Goal: Check status: Check status

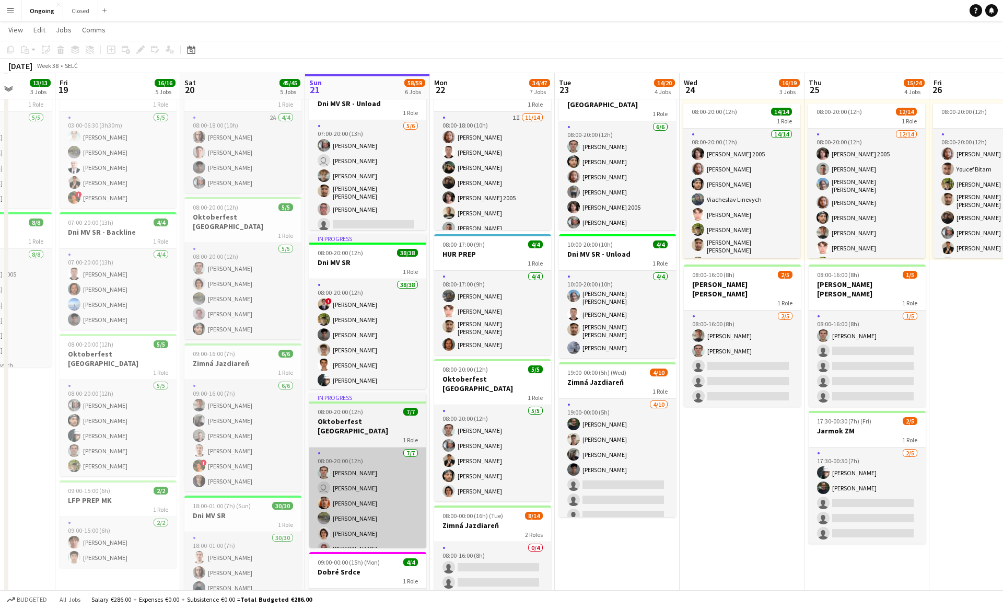
scroll to position [72, 0]
click at [365, 295] on app-card-role "38/38 08:00-20:00 (12h) ! [PERSON_NAME] [PERSON_NAME] Matej [PERSON_NAME] [PERS…" at bounding box center [367, 581] width 117 height 603
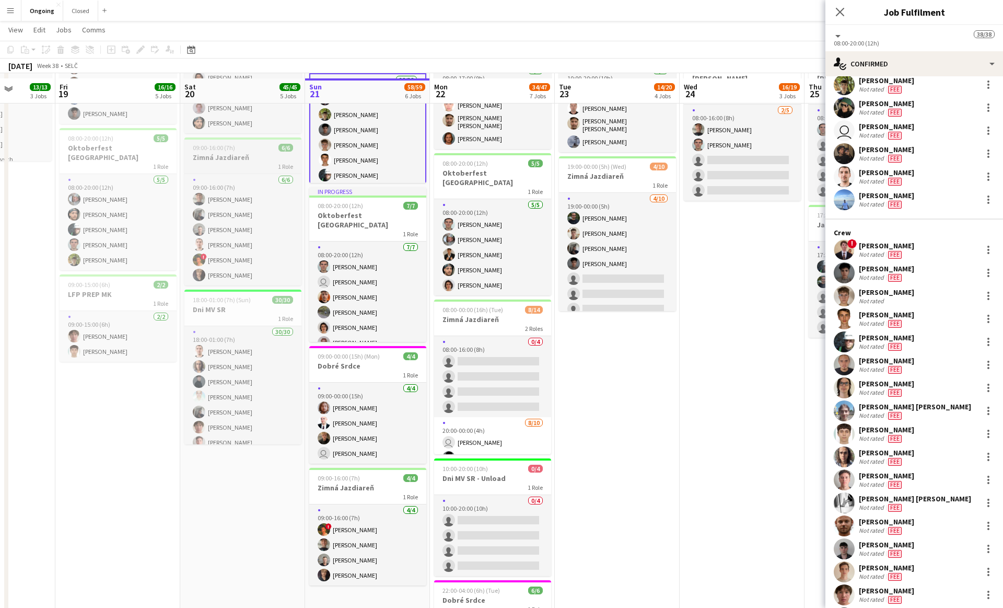
scroll to position [293, 0]
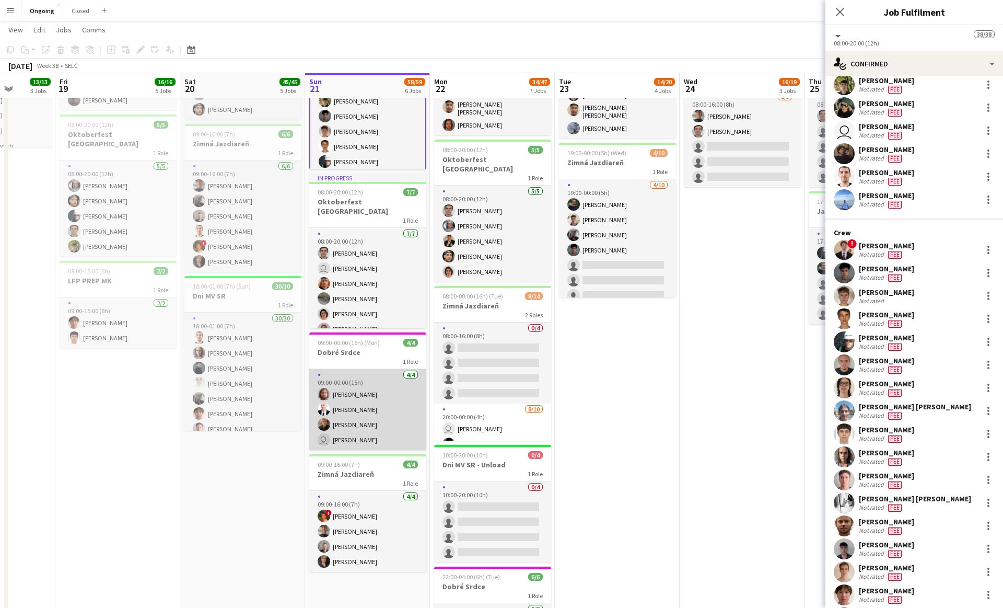
click at [346, 406] on app-card-role "[DATE] 09:00-00:00 (15h) [PERSON_NAME] [PERSON_NAME] [PERSON_NAME] user [PERSON…" at bounding box center [367, 409] width 117 height 81
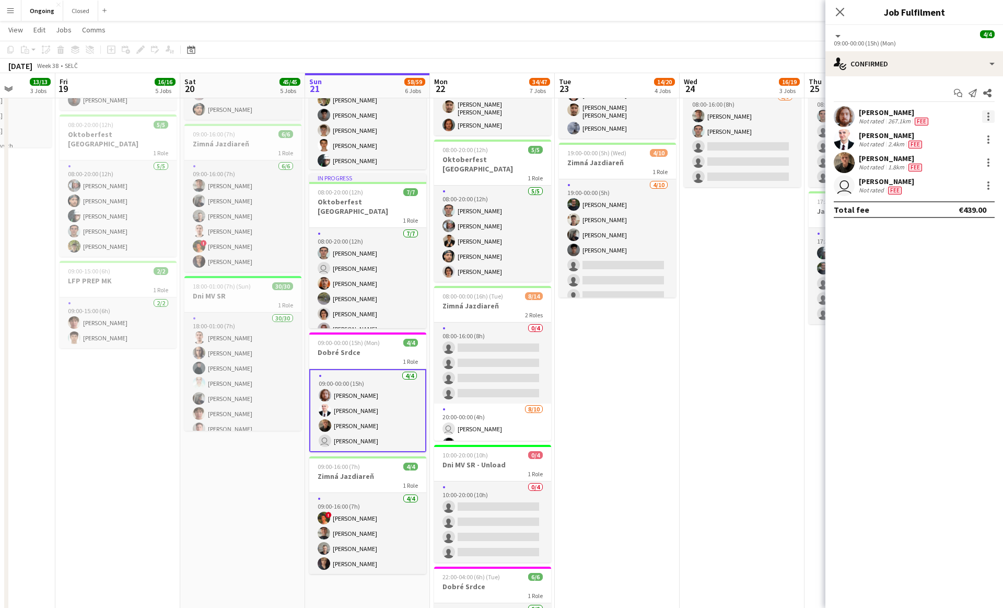
click at [990, 114] on div at bounding box center [989, 116] width 13 height 13
click at [964, 164] on span "Switch crew" at bounding box center [944, 160] width 44 height 9
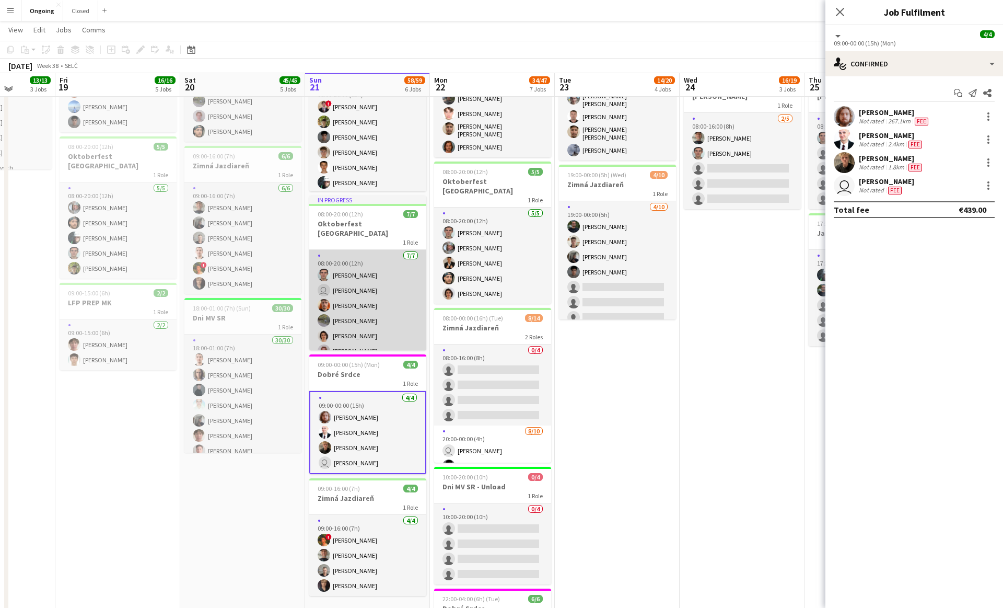
click at [378, 333] on app-card-role "[DATE] 08:00-20:00 (12h) [PERSON_NAME] user [PERSON_NAME] [PERSON_NAME] [PERSON…" at bounding box center [367, 313] width 117 height 126
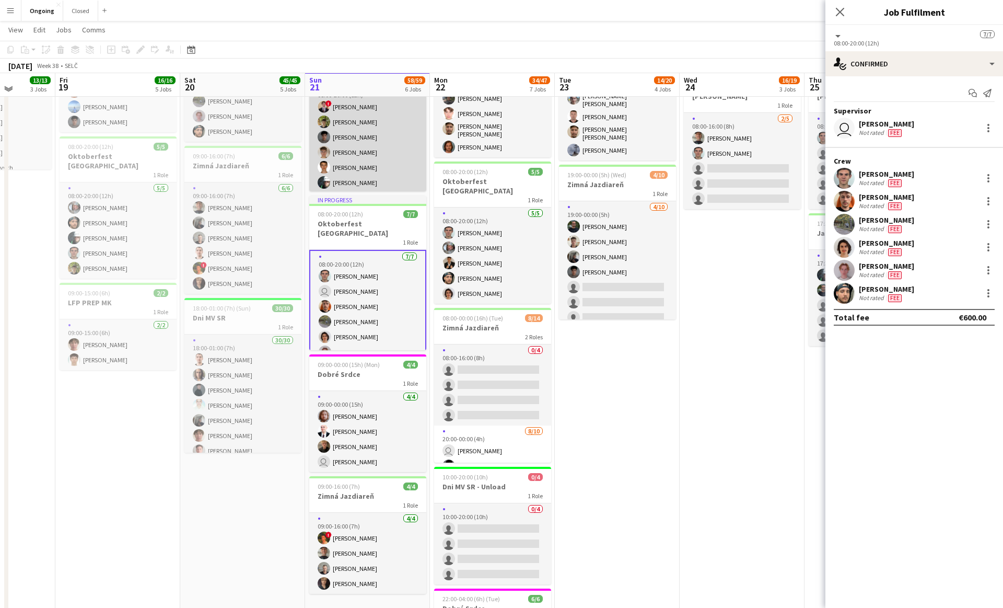
click at [360, 152] on app-card-role "38/38 08:00-20:00 (12h) ! [PERSON_NAME] [PERSON_NAME] Matej [PERSON_NAME] [PERS…" at bounding box center [367, 383] width 117 height 603
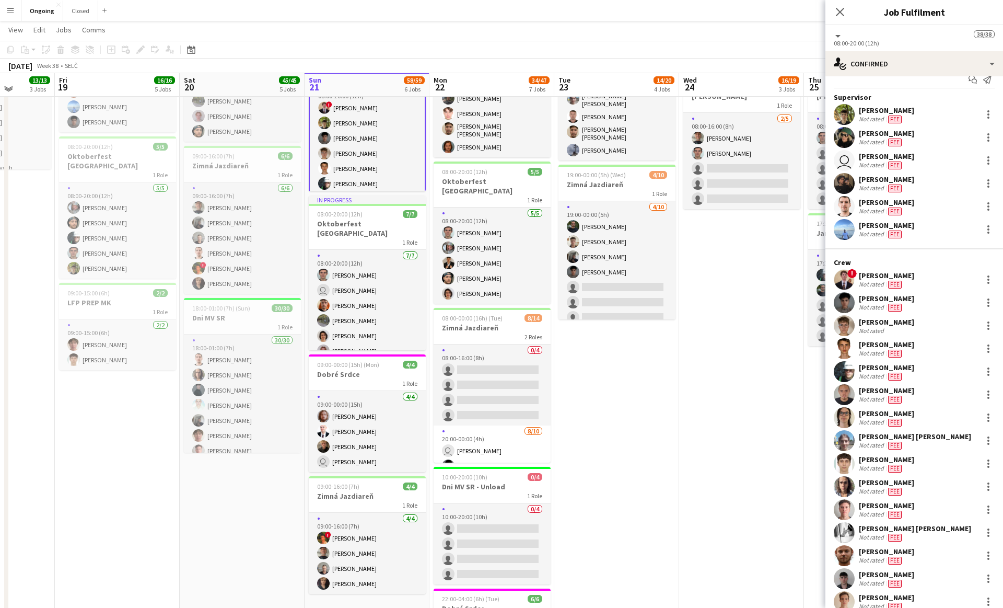
scroll to position [15, 0]
click at [990, 322] on div at bounding box center [989, 324] width 13 height 13
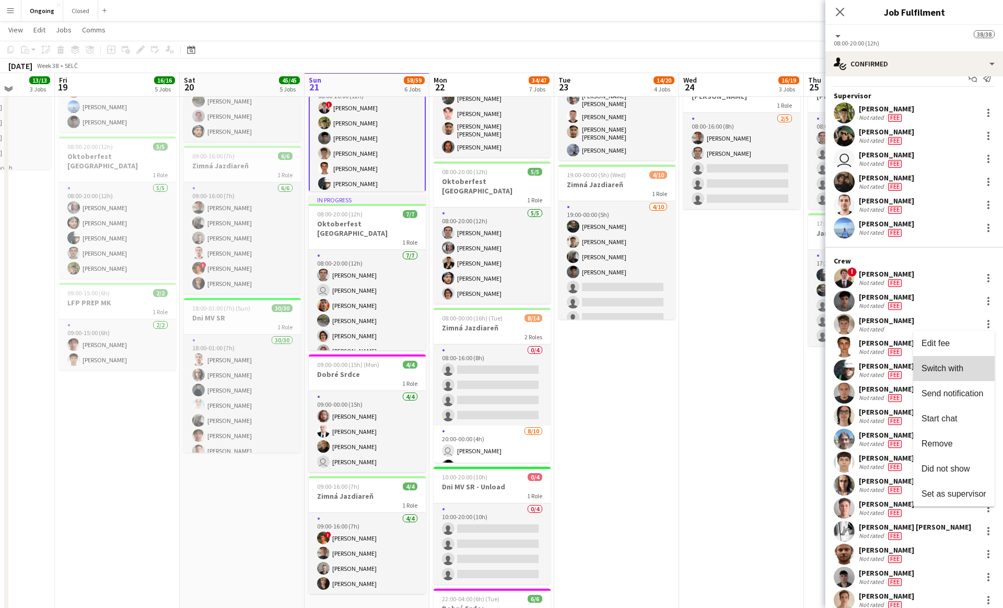
click at [927, 374] on button "Switch with" at bounding box center [955, 368] width 82 height 25
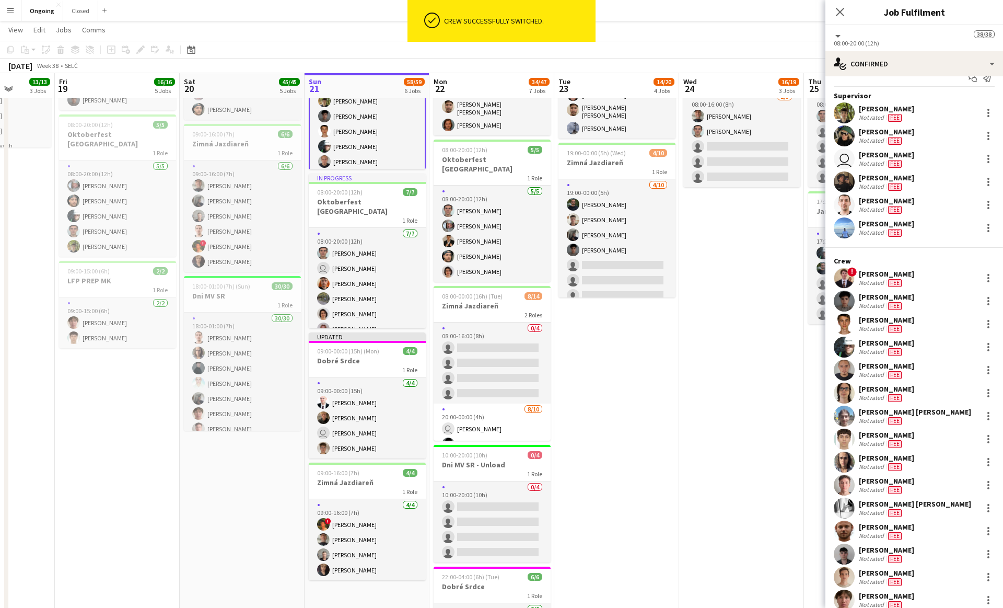
scroll to position [439, 0]
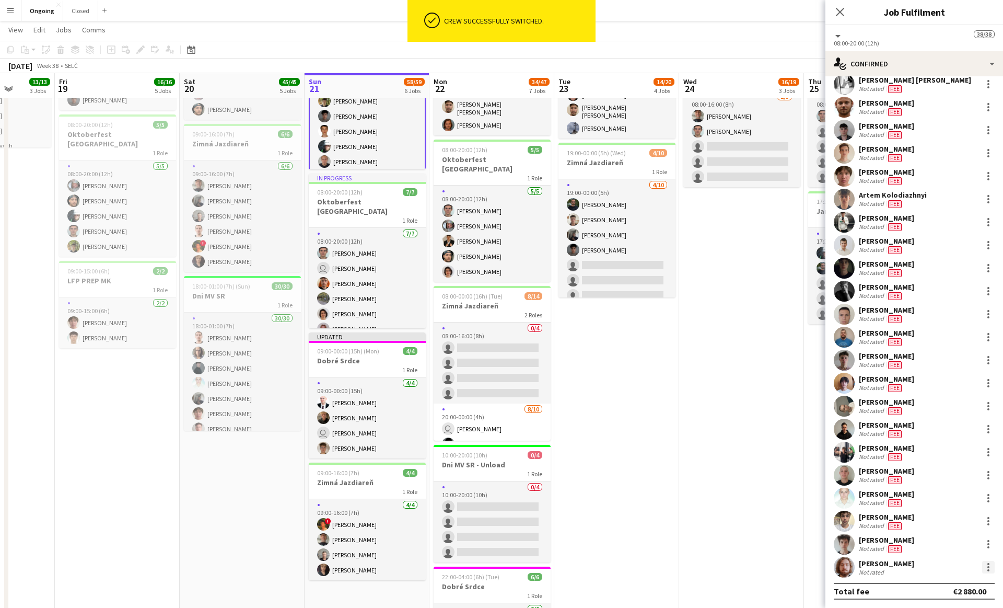
click at [987, 567] on div at bounding box center [989, 567] width 13 height 13
click at [933, 395] on span "Edit fee" at bounding box center [936, 397] width 28 height 9
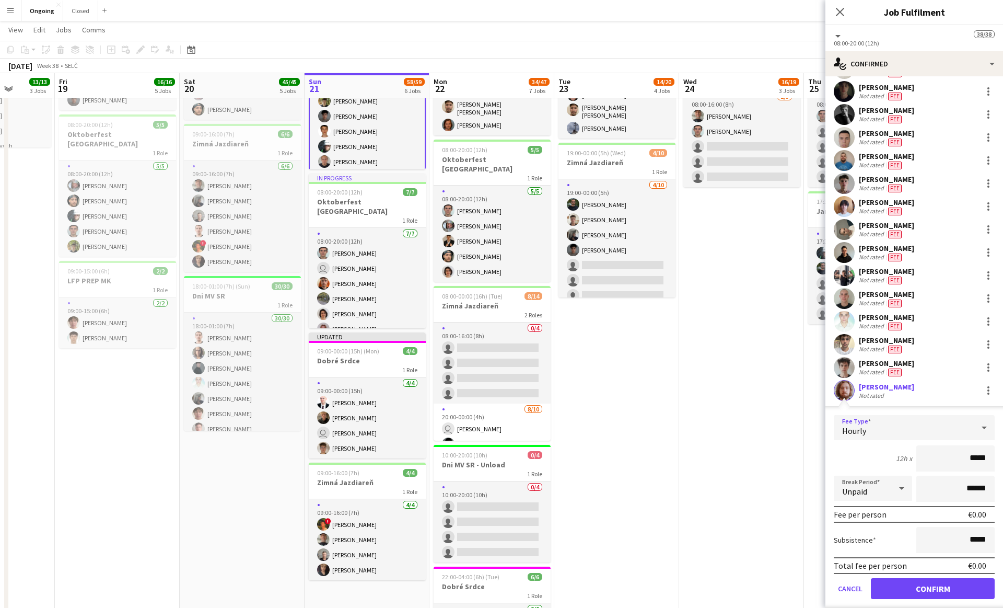
click at [880, 422] on div "Hourly" at bounding box center [904, 427] width 140 height 25
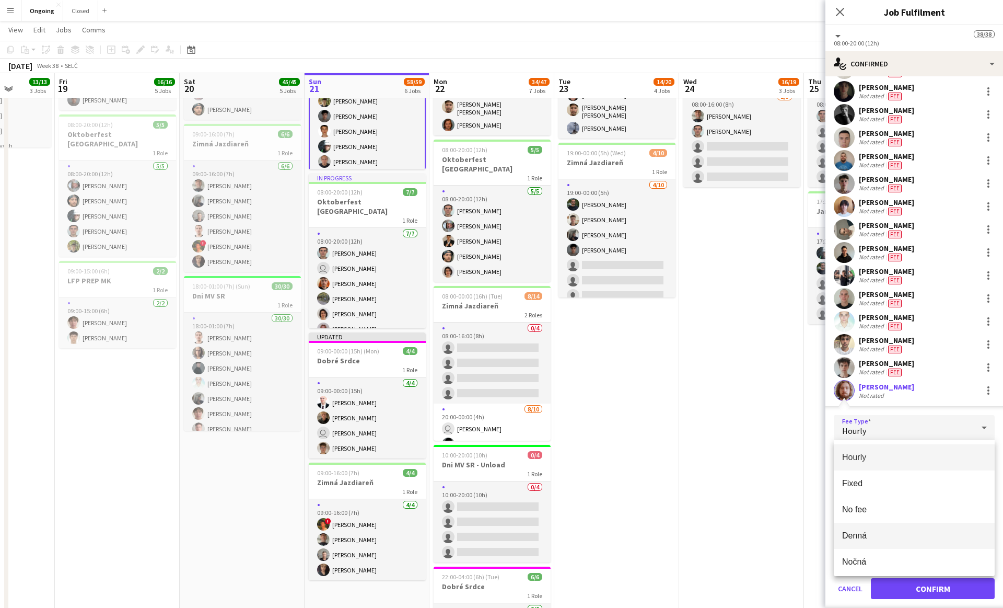
click at [856, 534] on span "Denná" at bounding box center [914, 535] width 144 height 10
type input "*****"
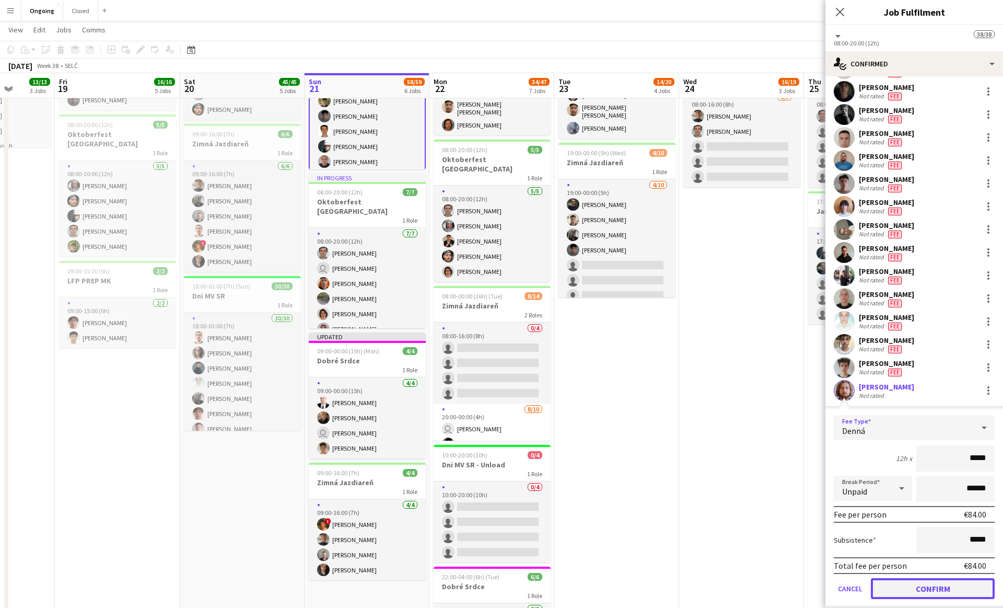
click at [903, 590] on button "Confirm" at bounding box center [933, 588] width 124 height 21
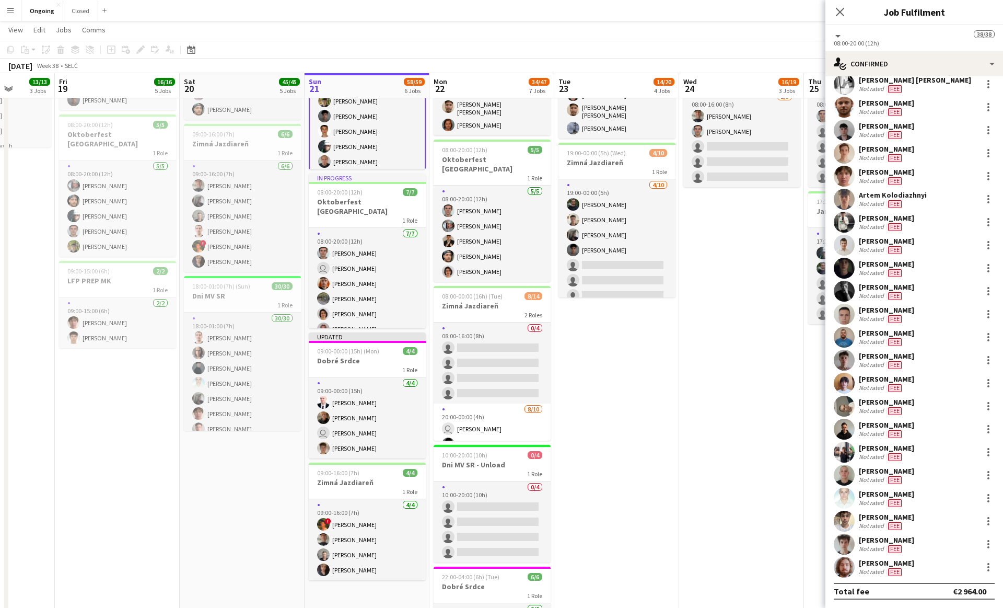
scroll to position [439, 0]
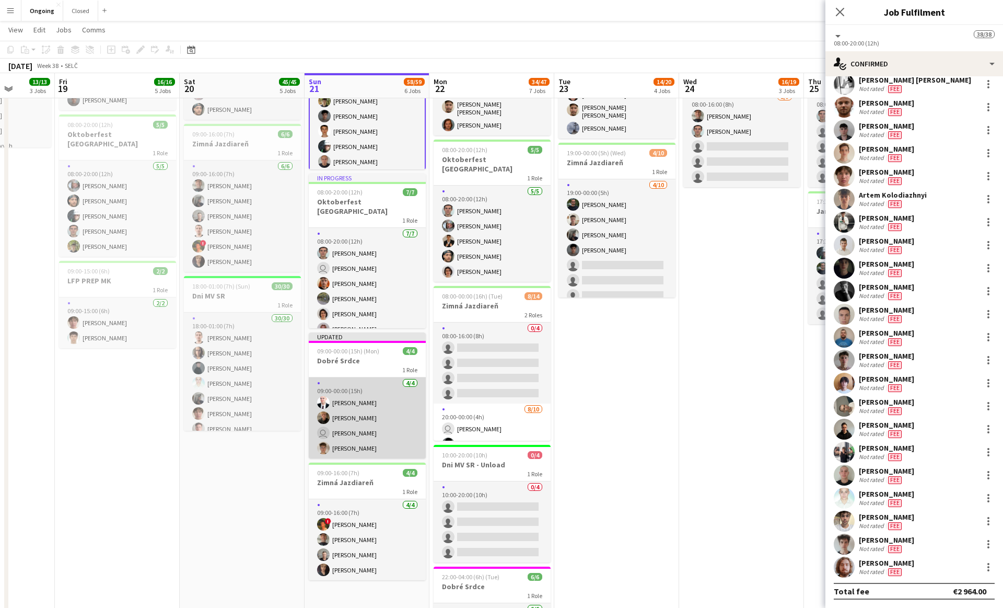
click at [361, 430] on app-card-role "[DATE] 09:00-00:00 (15h) [PERSON_NAME] [PERSON_NAME] user [PERSON_NAME] [PERSON…" at bounding box center [367, 417] width 117 height 81
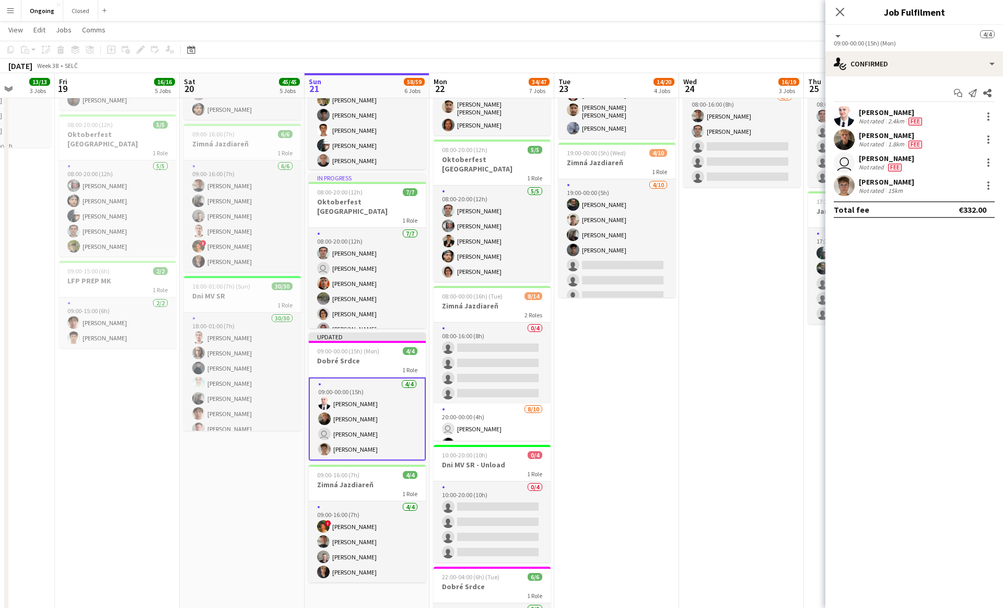
scroll to position [0, 0]
click at [990, 161] on div at bounding box center [989, 162] width 13 height 13
click at [890, 180] on div at bounding box center [501, 304] width 1003 height 608
click at [987, 186] on div at bounding box center [989, 185] width 13 height 13
click at [947, 208] on span "Edit fee" at bounding box center [936, 204] width 28 height 9
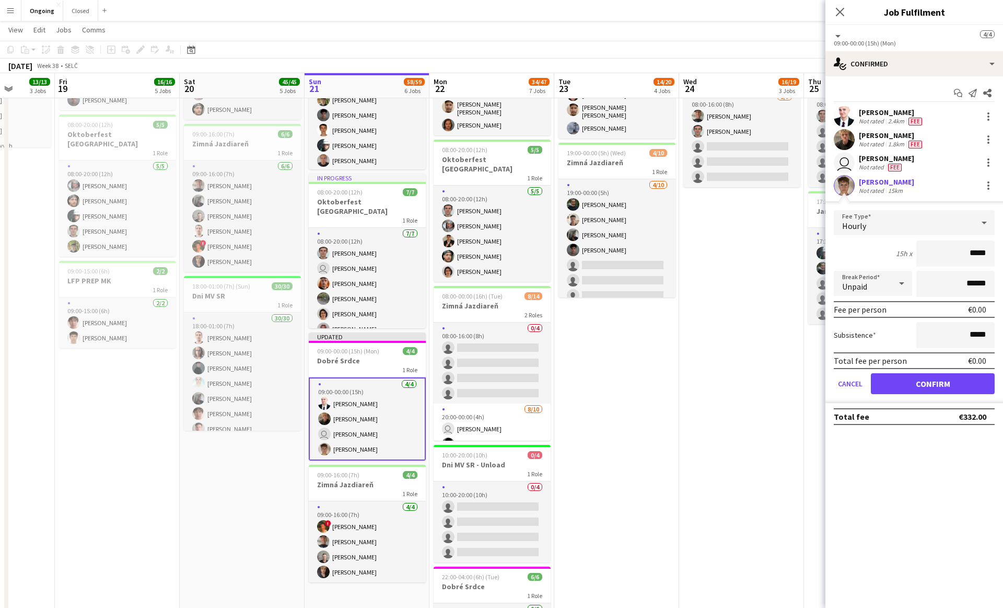
click at [854, 214] on div "Hourly" at bounding box center [904, 222] width 140 height 25
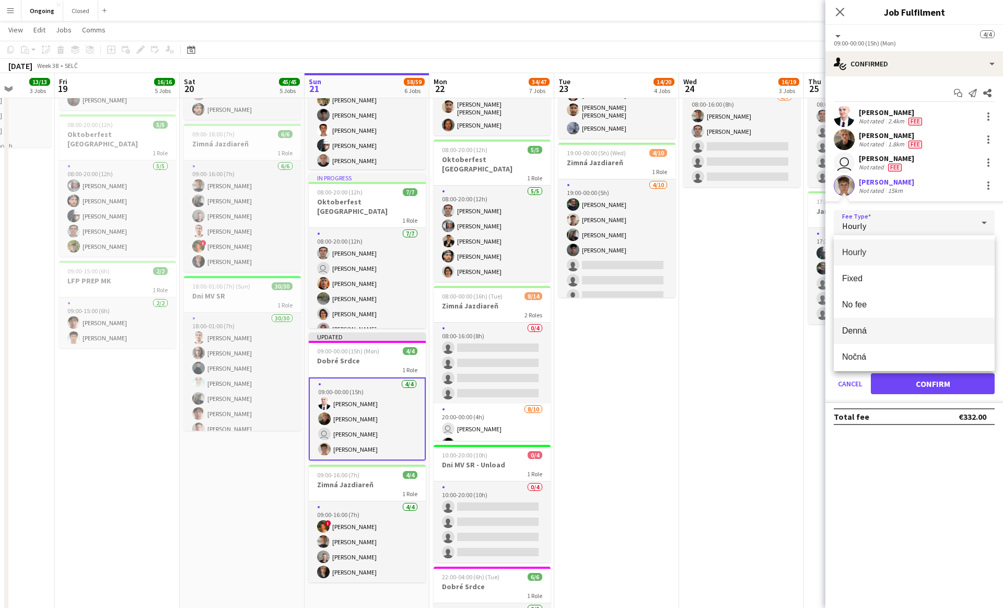
click at [868, 321] on mat-option "Denná" at bounding box center [914, 331] width 161 height 26
type input "*****"
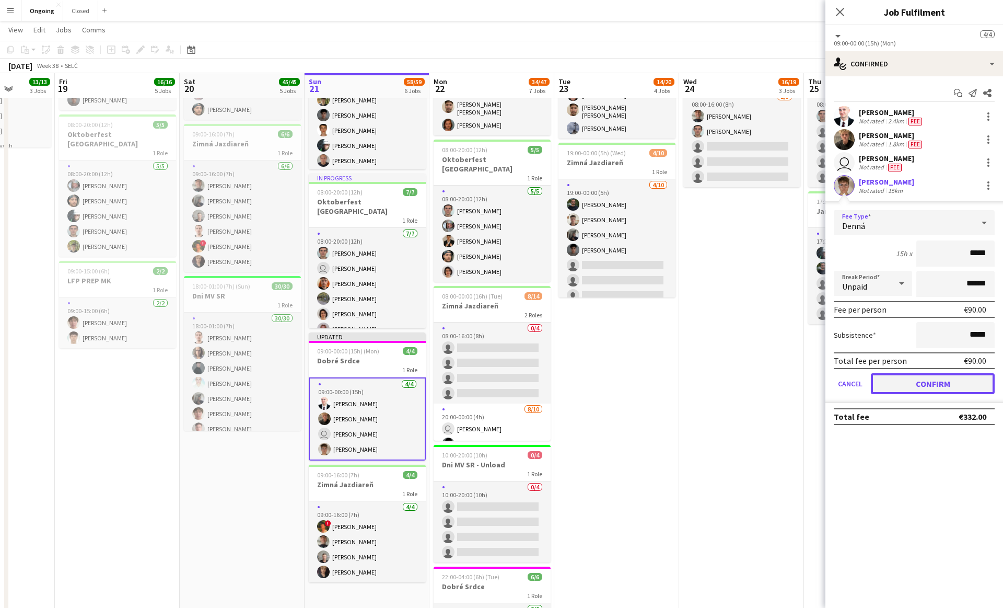
click at [901, 382] on button "Confirm" at bounding box center [933, 383] width 124 height 21
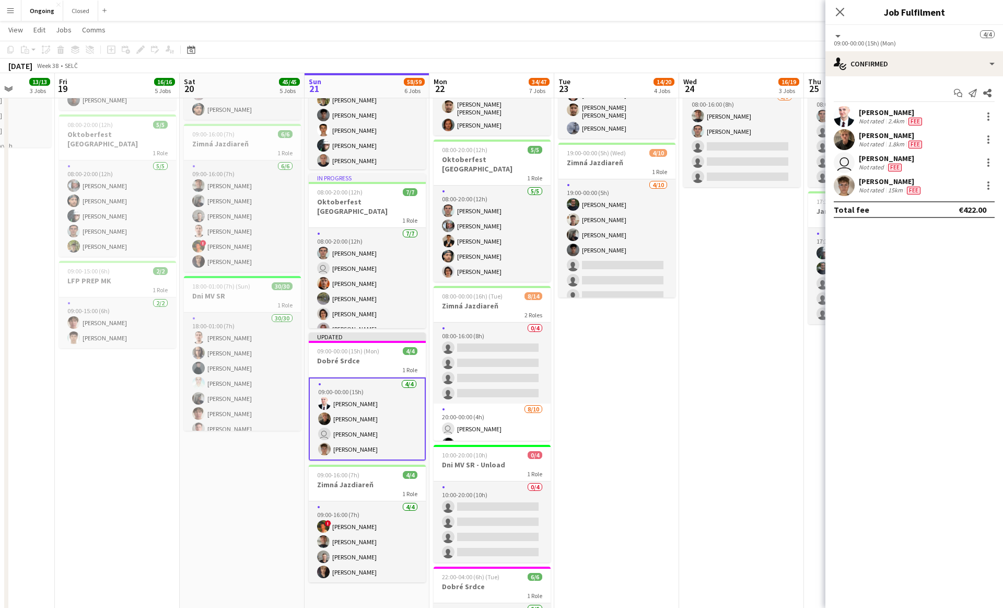
click at [679, 361] on app-date-cell "Toggle View Brezová [DATE] → [DATE] 63/66 5 jobs 08:00-20:00 (12h) 14/14 1 Role…" at bounding box center [741, 275] width 125 height 902
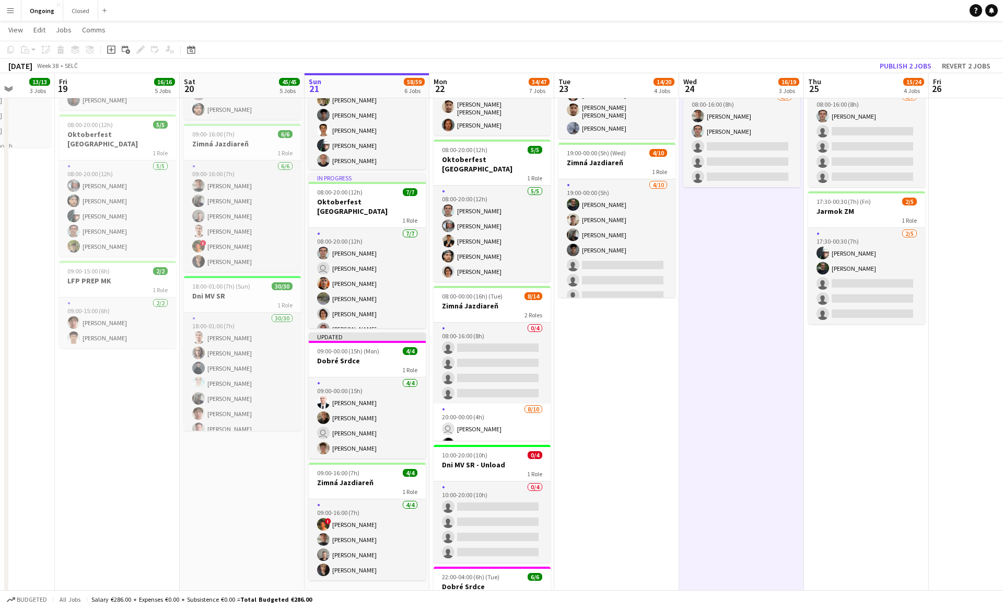
click at [664, 366] on app-date-cell "08:00-20:00 (12h) 6/6 Oktoberfest [GEOGRAPHIC_DATA] 1 Role [DATE] 08:00-20:00 (…" at bounding box center [617, 275] width 125 height 902
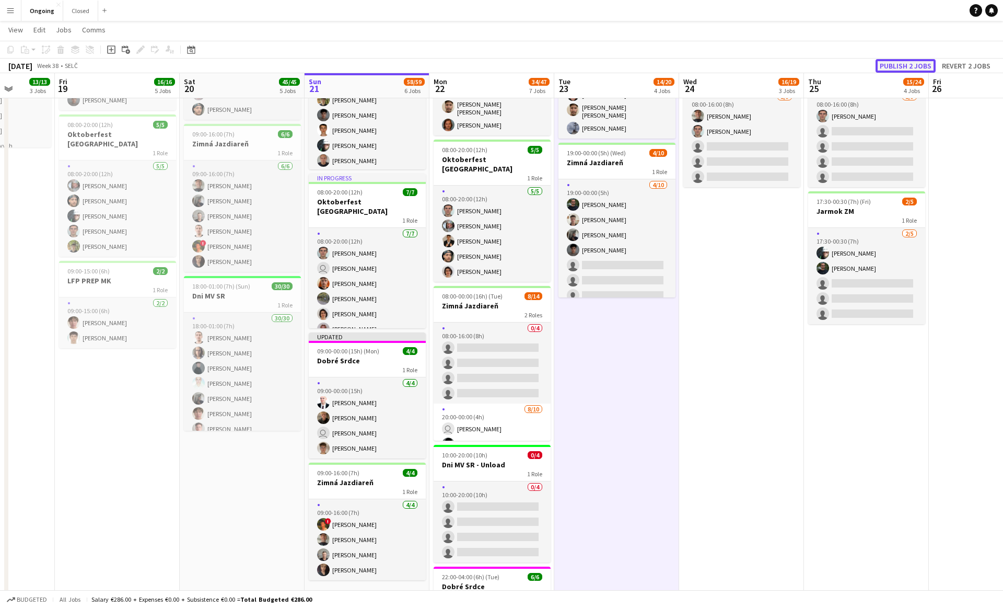
click at [907, 63] on button "Publish 2 jobs" at bounding box center [906, 66] width 60 height 14
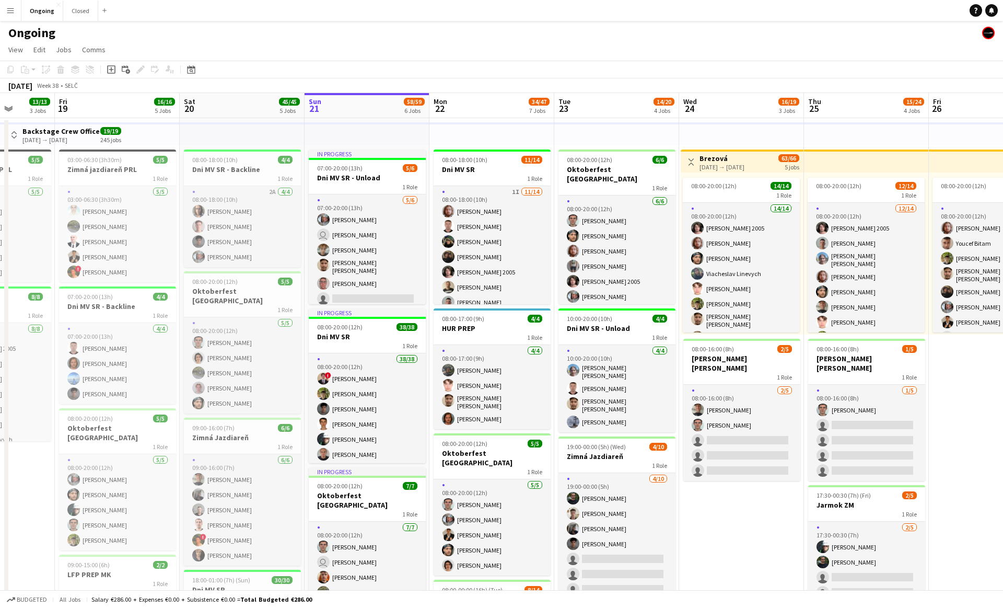
scroll to position [0, 320]
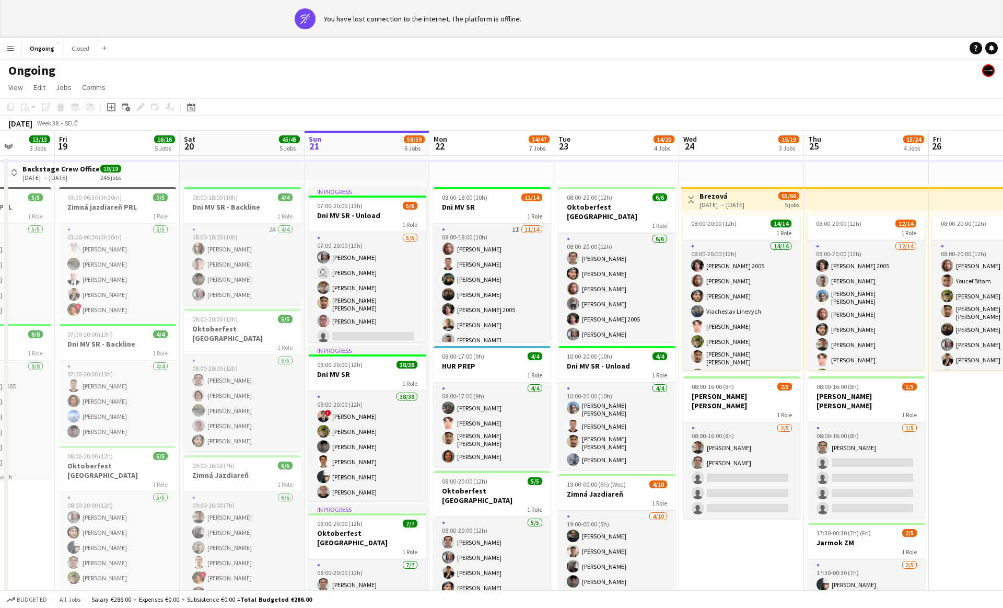
click at [733, 80] on app-page-menu "View Day view expanded Day view collapsed Month view Date picker Jump to [DATE]…" at bounding box center [501, 88] width 1003 height 20
click at [739, 82] on app-page-menu "View Day view expanded Day view collapsed Month view Date picker Jump to [DATE]…" at bounding box center [501, 88] width 1003 height 20
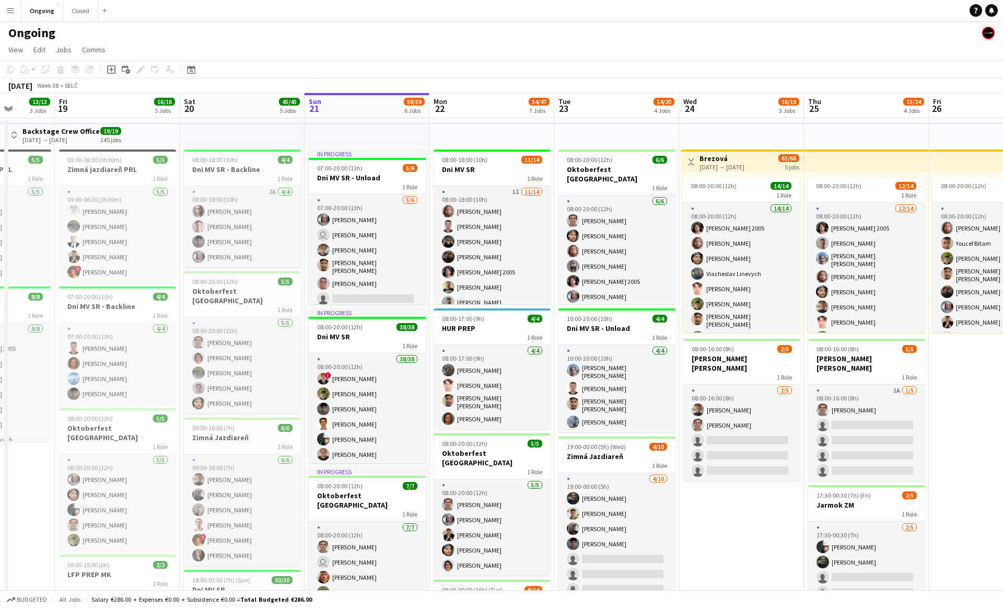
click at [735, 41] on app-page-menu "View Day view expanded Day view collapsed Month view Date picker Jump to [DATE]…" at bounding box center [501, 51] width 1003 height 20
click at [737, 41] on app-page-menu "View Day view expanded Day view collapsed Month view Date picker Jump to [DATE]…" at bounding box center [501, 51] width 1003 height 20
click at [9, 7] on app-icon "Menu" at bounding box center [10, 10] width 8 height 8
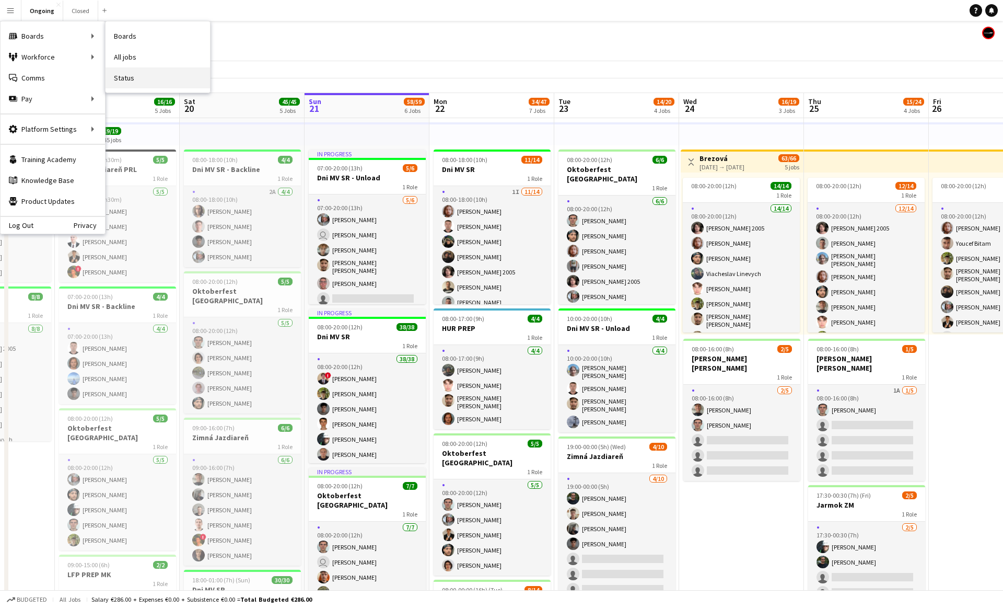
click at [145, 75] on link "Status" at bounding box center [158, 77] width 105 height 21
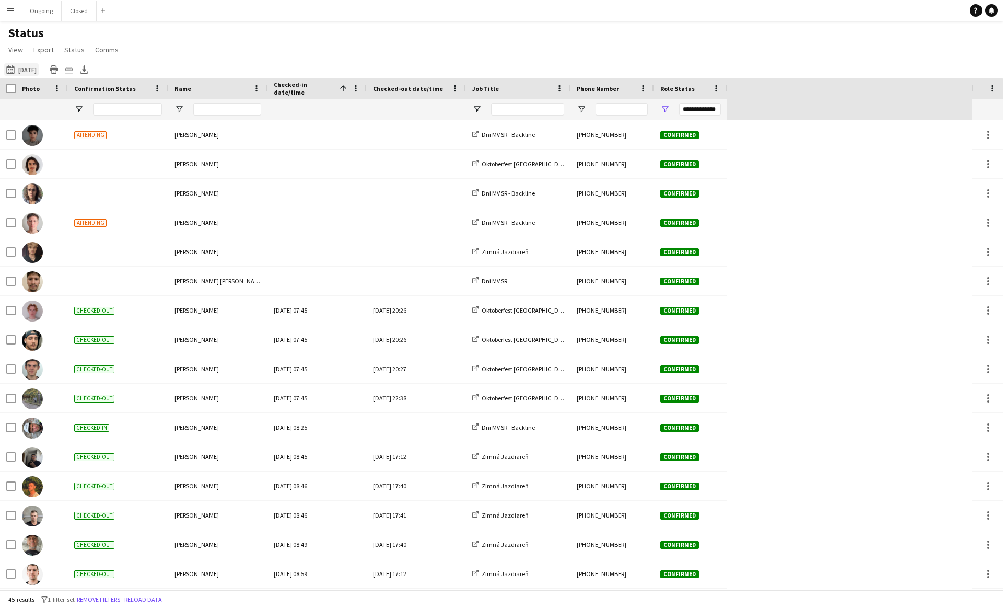
click at [17, 67] on app-icon "[DATE] to [DATE]" at bounding box center [12, 69] width 12 height 8
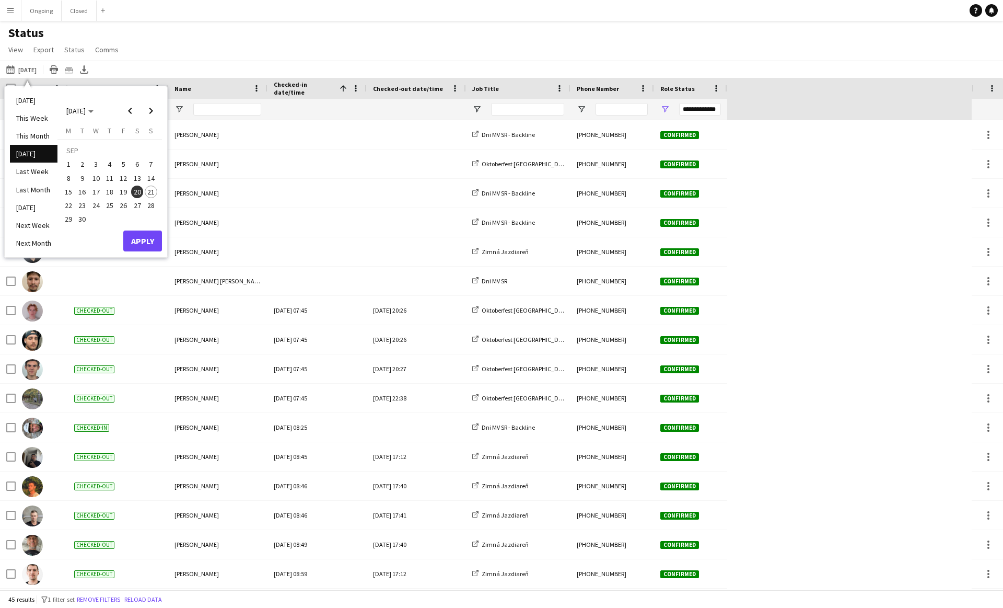
click at [147, 191] on span "21" at bounding box center [151, 192] width 13 height 13
click at [143, 234] on button "Apply" at bounding box center [142, 240] width 39 height 21
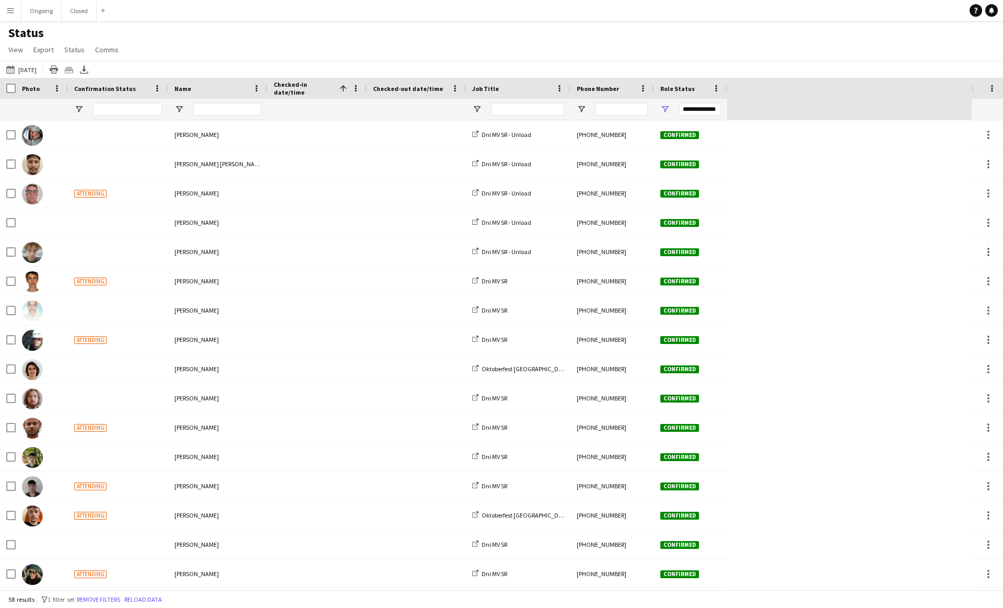
click at [843, 52] on div "Status View Views Default view New view Update view Delete view Edit name Custo…" at bounding box center [501, 43] width 1003 height 36
click at [476, 107] on span "Open Filter Menu" at bounding box center [476, 109] width 9 height 9
type input "***"
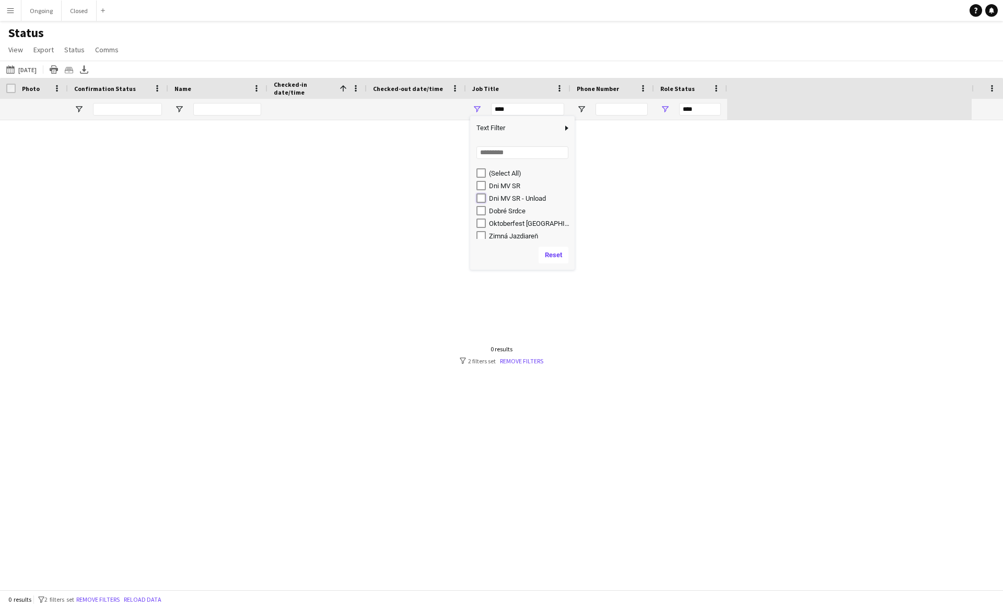
type input "**********"
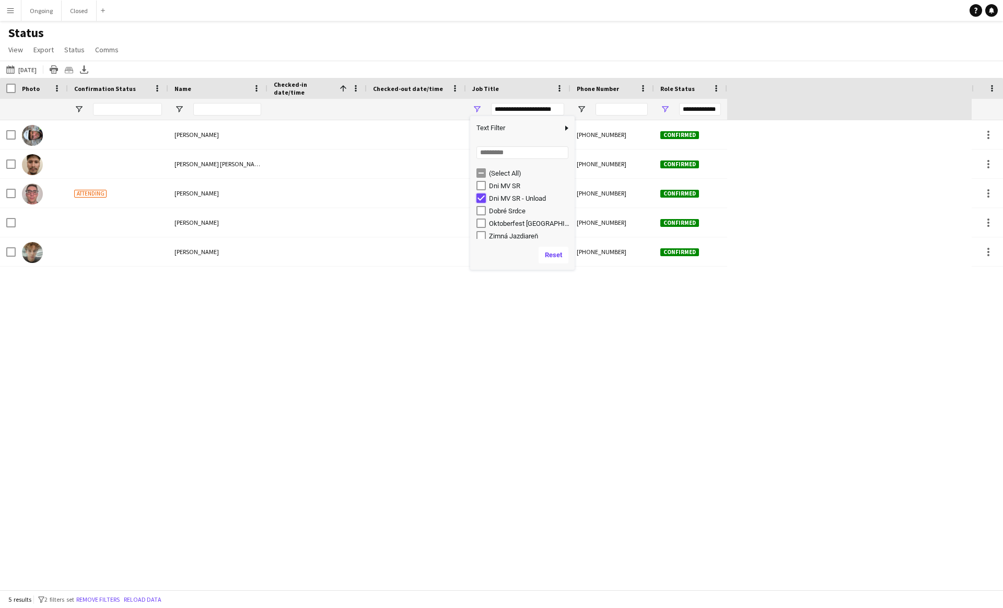
type input "***"
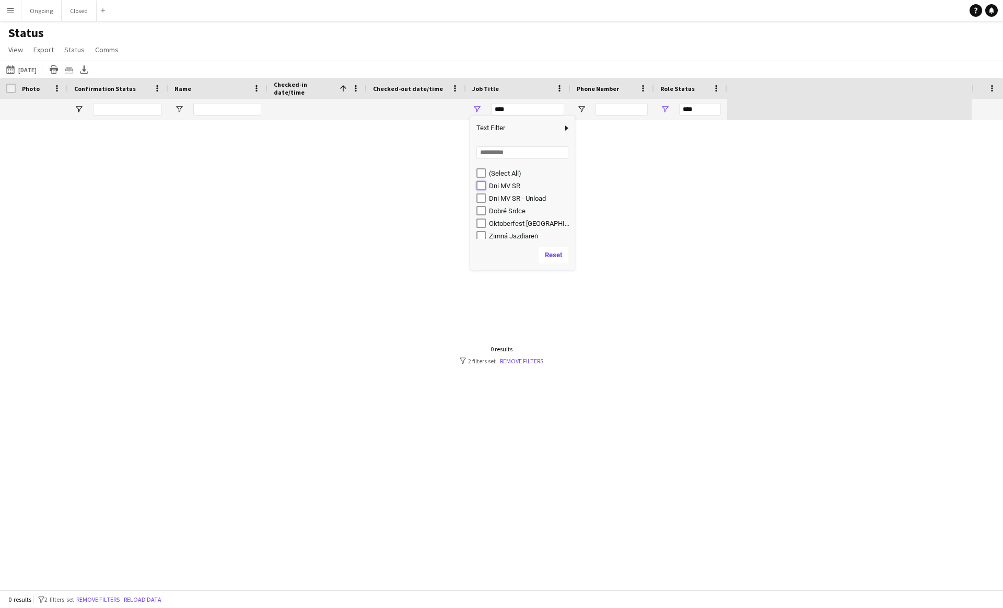
type input "**********"
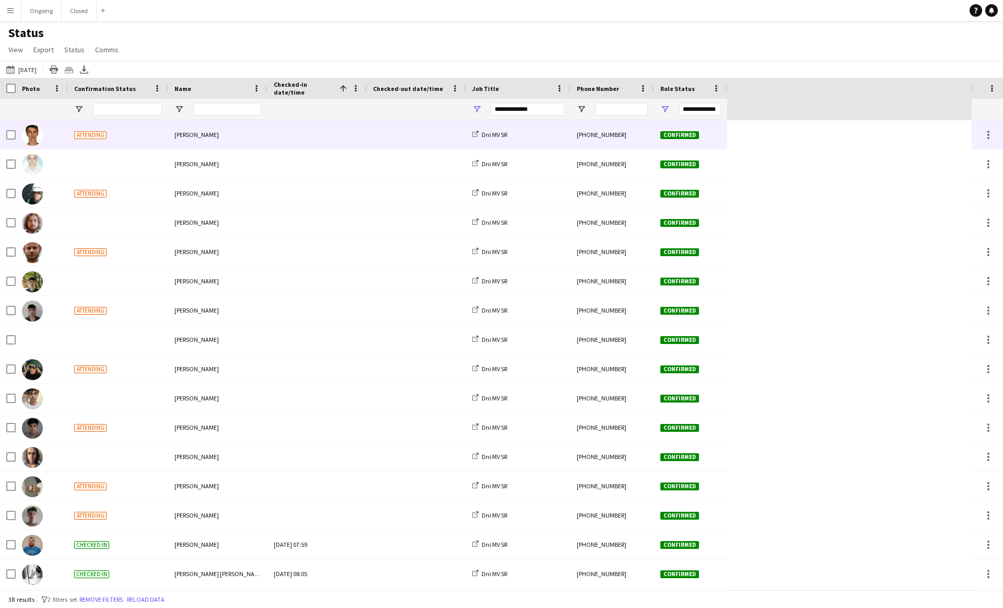
click at [259, 120] on div "[PERSON_NAME]" at bounding box center [217, 134] width 99 height 29
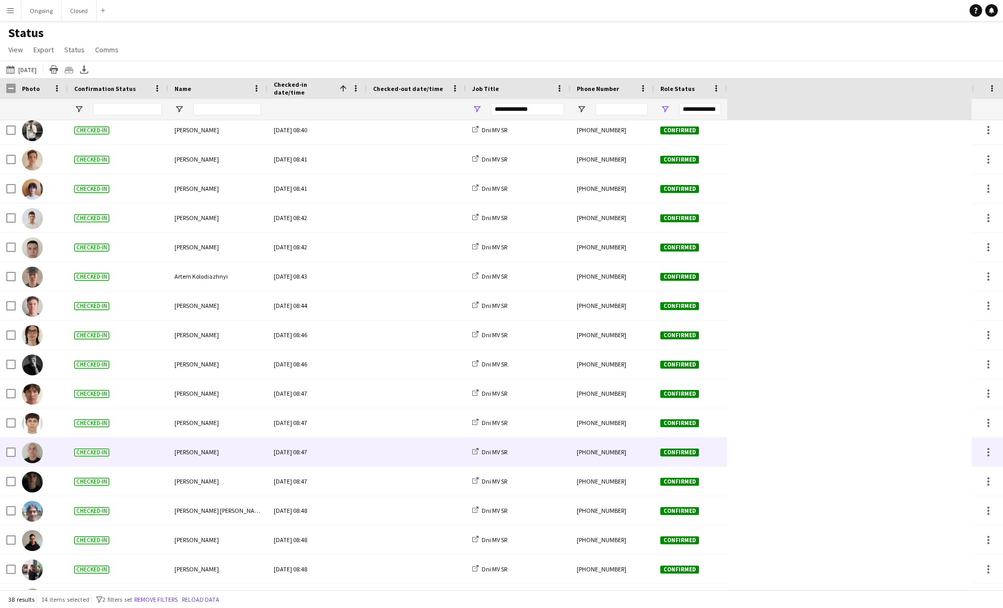
scroll to position [562, 0]
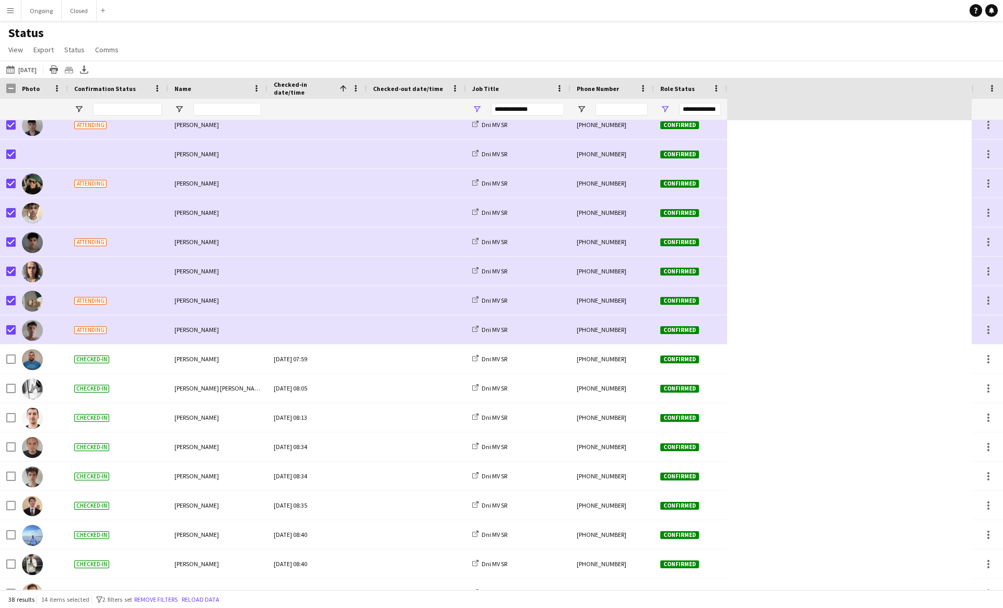
click at [851, 356] on div "[PERSON_NAME] Dni [PERSON_NAME] [PHONE_NUMBER] Confirmed Attending [PERSON_NAME…" at bounding box center [486, 491] width 972 height 1112
click at [840, 357] on div "[PERSON_NAME] Dni [PERSON_NAME] [PHONE_NUMBER] Confirmed Attending [PERSON_NAME…" at bounding box center [486, 491] width 972 height 1112
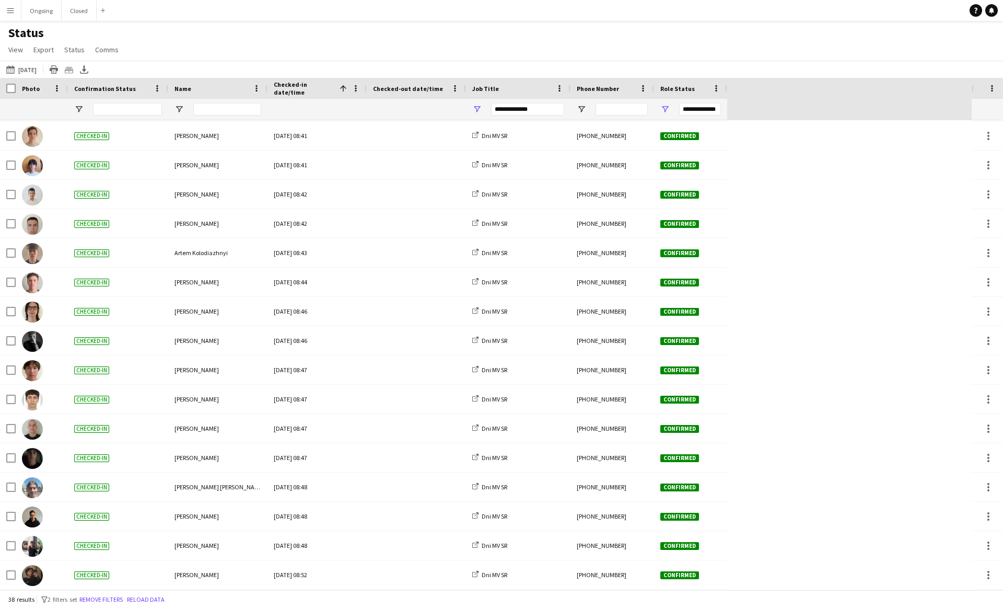
click at [857, 310] on div "[PERSON_NAME] Dni [PERSON_NAME] [PHONE_NUMBER] Confirmed Attending [PERSON_NAME…" at bounding box center [486, 33] width 972 height 1112
